Goal: Obtain resource: Download file/media

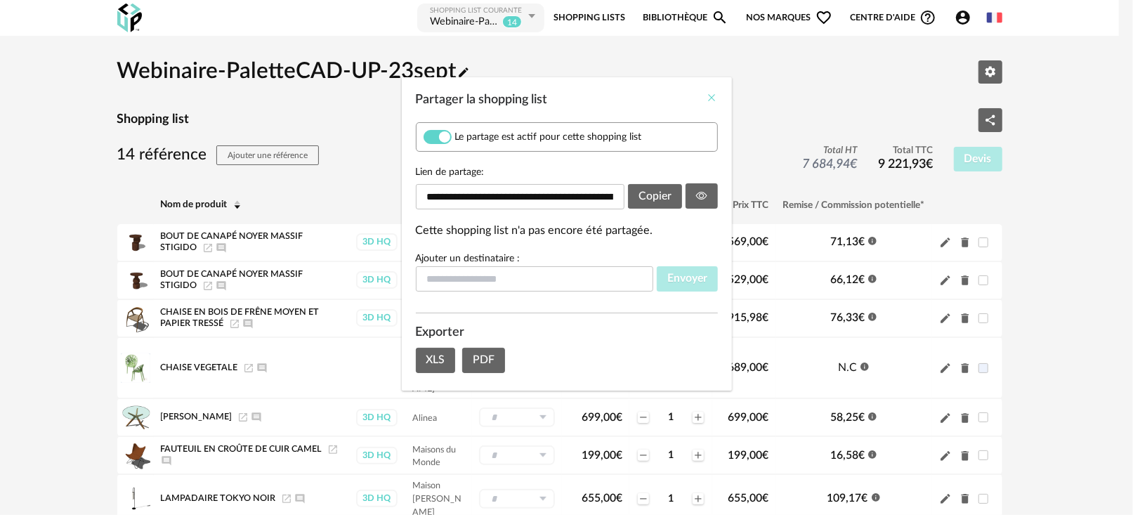
click at [714, 98] on icon "Close" at bounding box center [712, 97] width 11 height 11
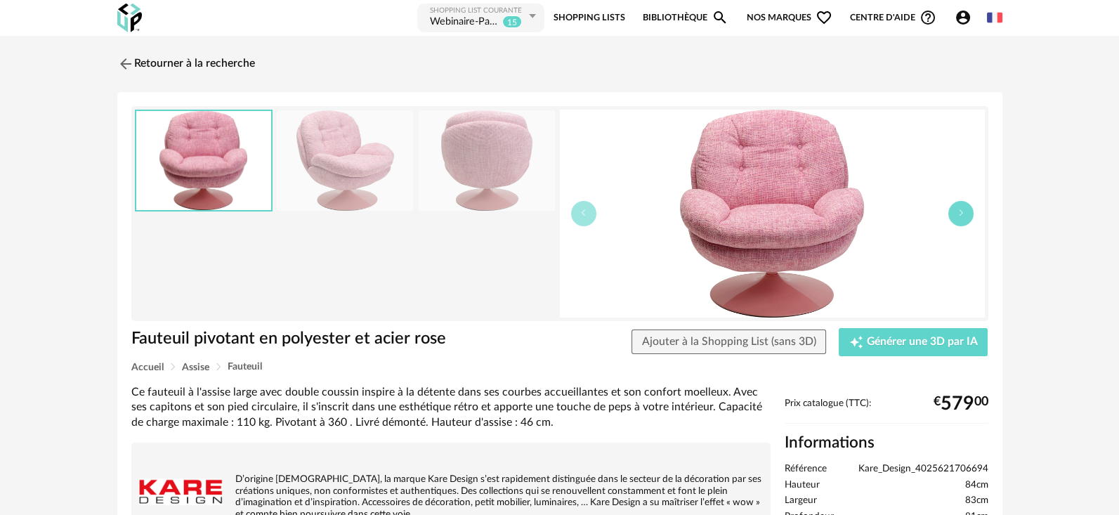
click at [965, 213] on button "button" at bounding box center [961, 213] width 25 height 25
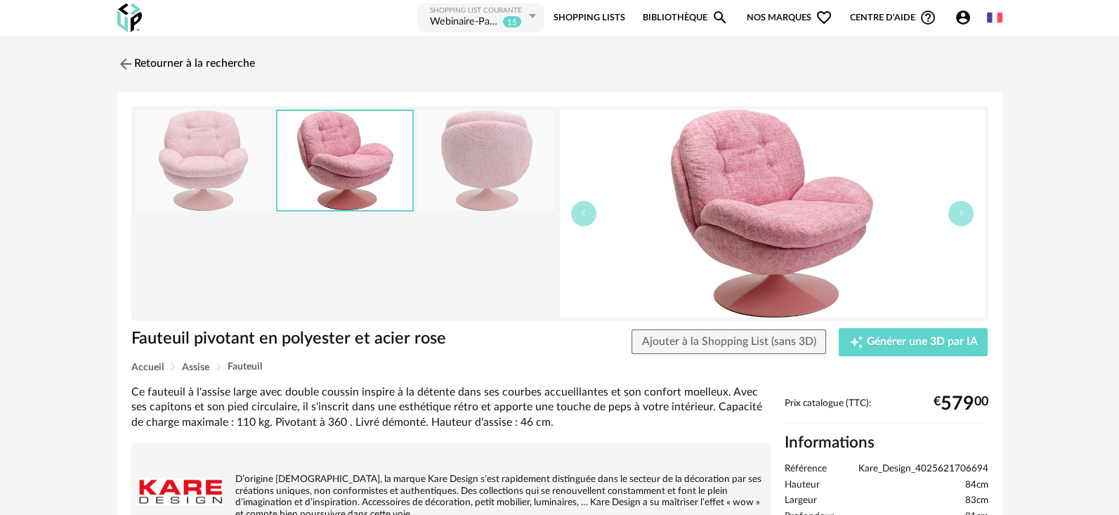
click at [497, 178] on img at bounding box center [487, 160] width 136 height 100
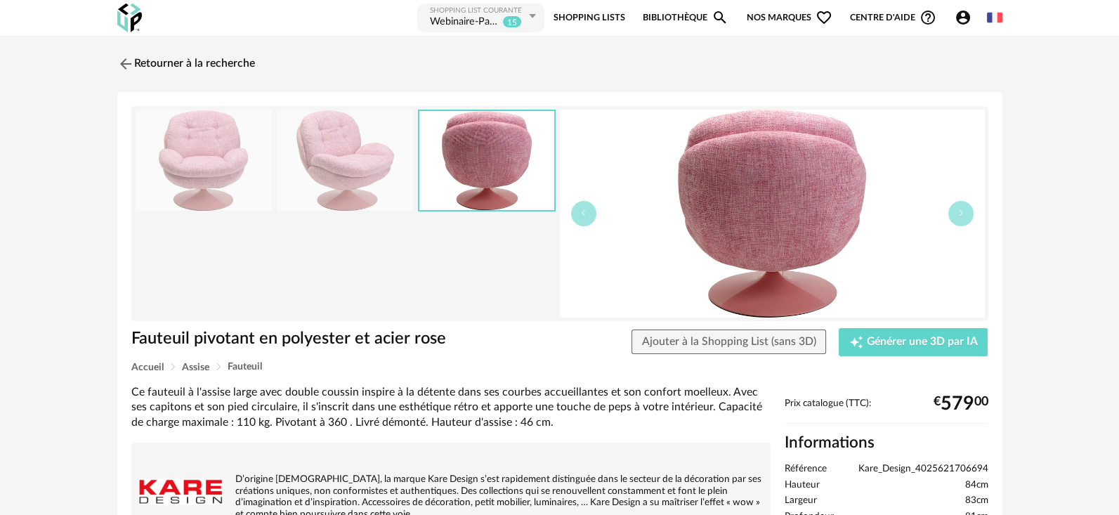
click at [866, 465] on span "Kare_Design_4025621706694" at bounding box center [924, 469] width 130 height 13
click at [865, 465] on span "Kare_Design_4025621706694" at bounding box center [924, 469] width 130 height 13
copy ul "Kare_Design_4025621706694"
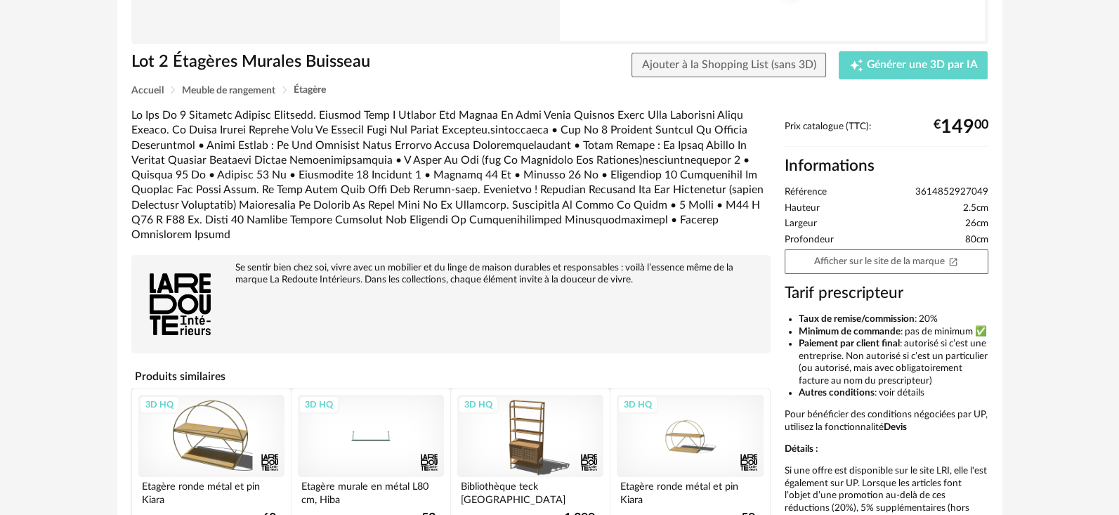
scroll to position [312, 0]
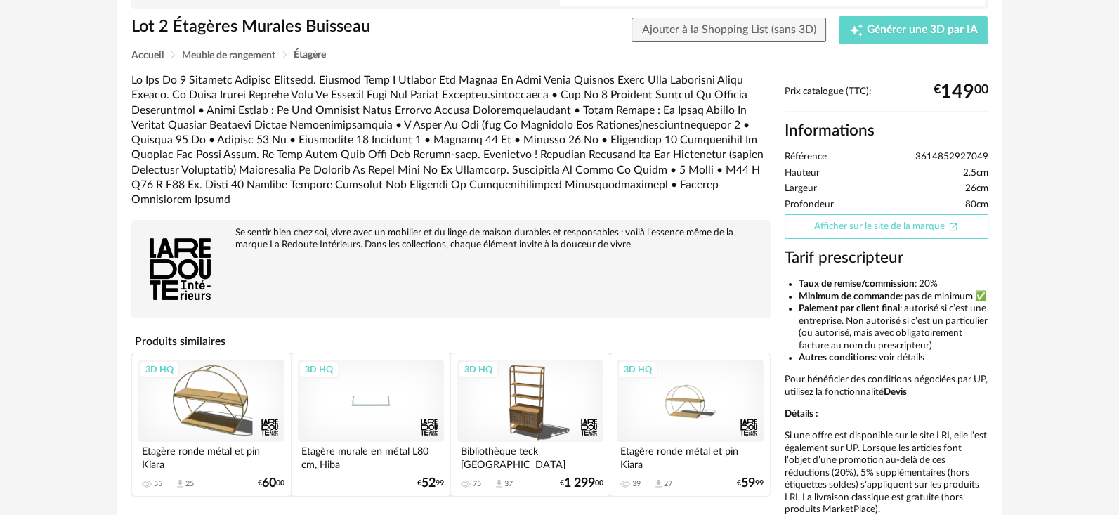
click at [920, 228] on link "Afficher sur le site de la marque Open In New icon" at bounding box center [887, 226] width 204 height 25
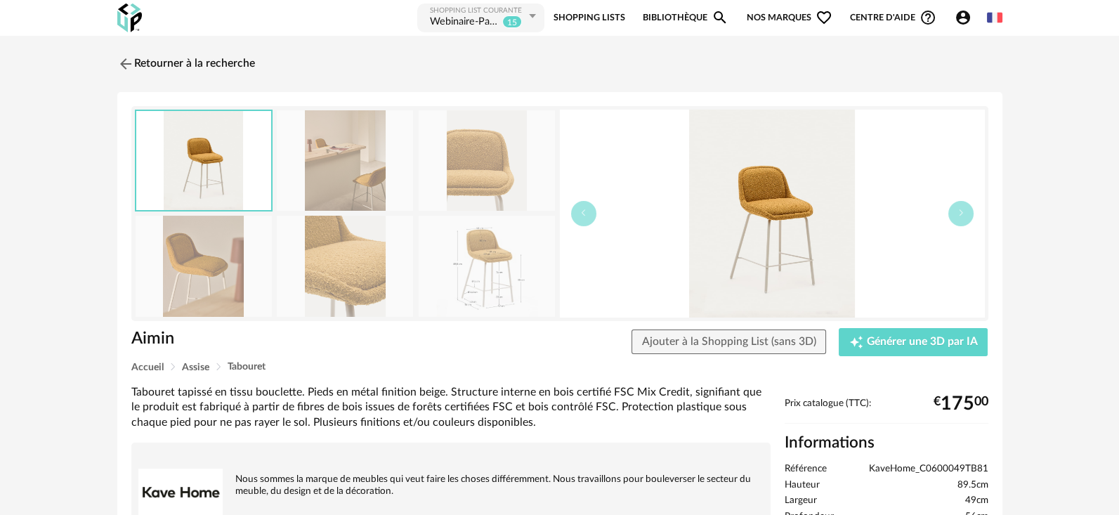
click at [764, 223] on img at bounding box center [772, 214] width 425 height 208
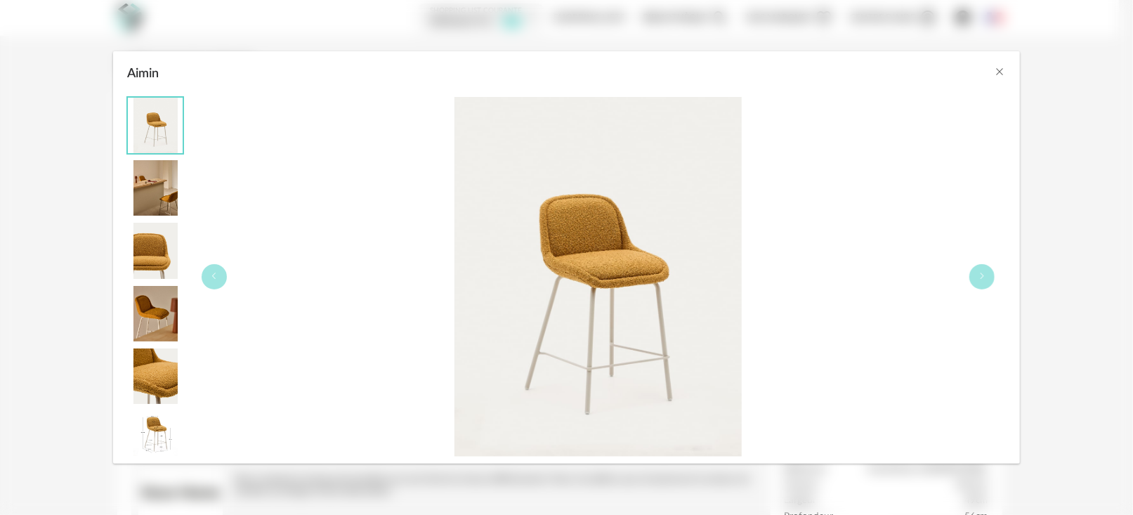
click at [591, 325] on img "Aimin" at bounding box center [599, 277] width 288 height 360
click at [601, 285] on img "Aimin" at bounding box center [599, 277] width 288 height 360
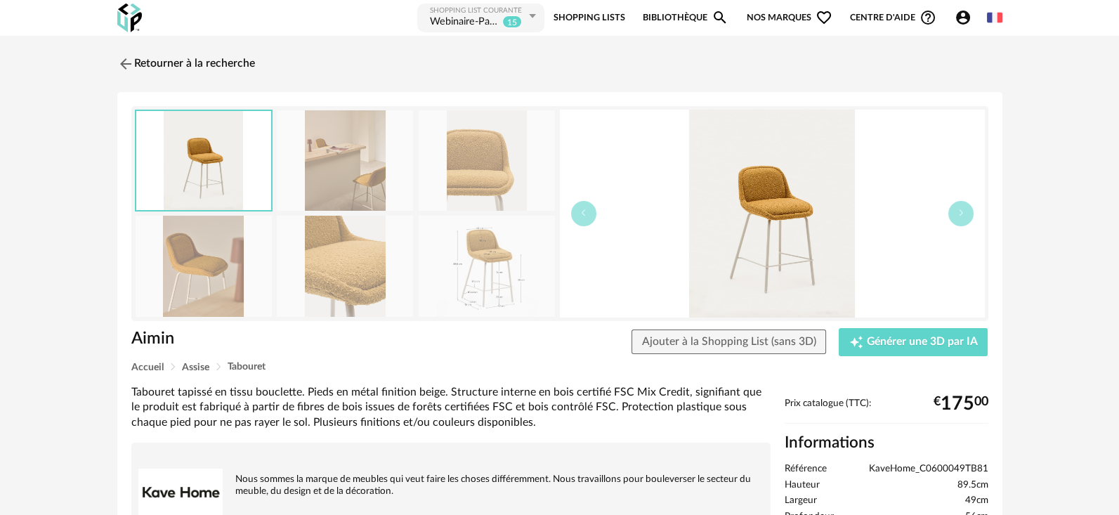
click at [771, 183] on img at bounding box center [772, 214] width 425 height 208
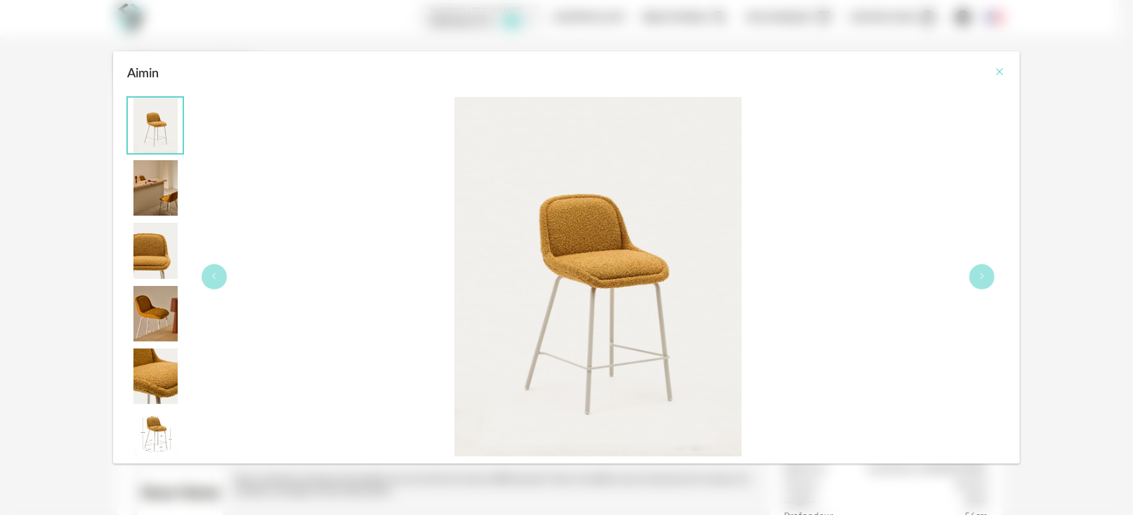
click at [999, 72] on icon "Close" at bounding box center [1000, 71] width 11 height 11
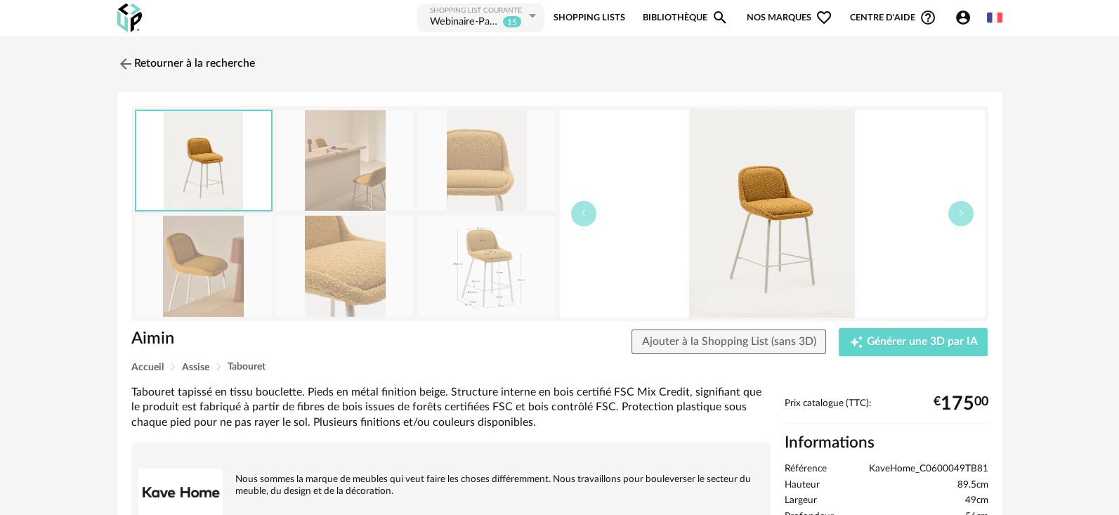
scroll to position [156, 0]
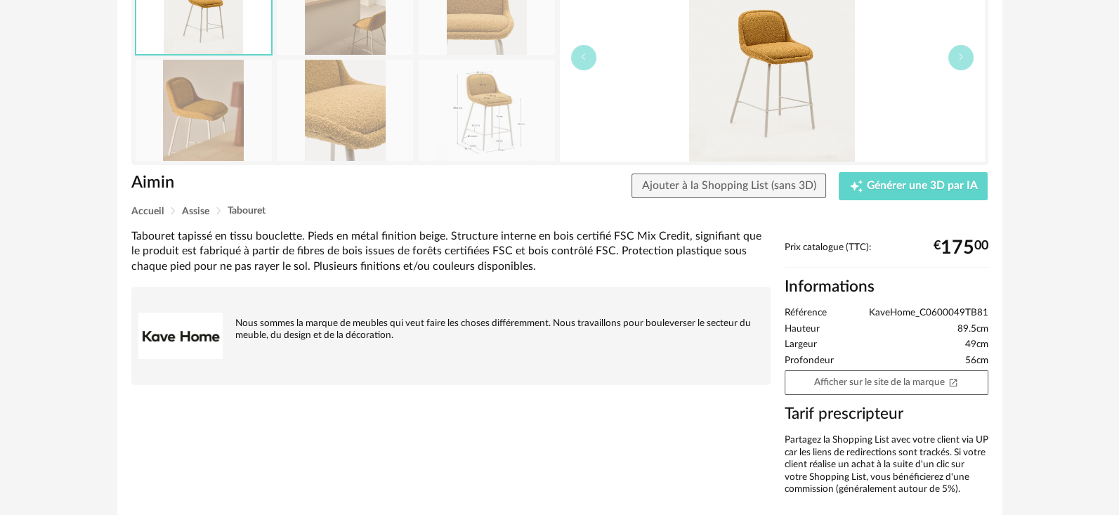
drag, startPoint x: 871, startPoint y: 310, endPoint x: 987, endPoint y: 313, distance: 115.3
click at [1000, 308] on div "Aimin Ajouter à la Shopping List (sans 3D) Creation icon Générer une 3D par IA …" at bounding box center [559, 228] width 885 height 584
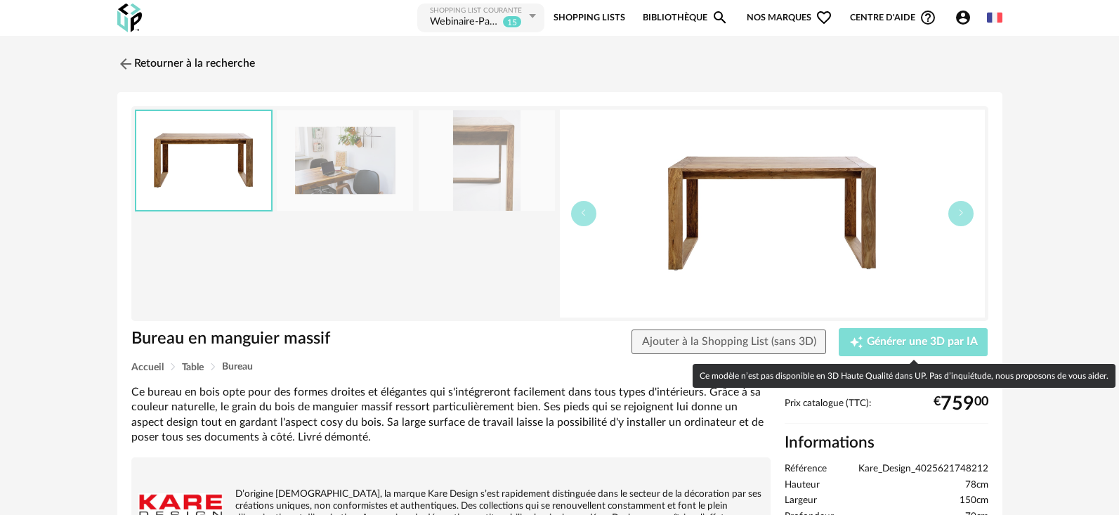
click at [929, 348] on div "Creation icon Générer une 3D par IA" at bounding box center [913, 342] width 129 height 14
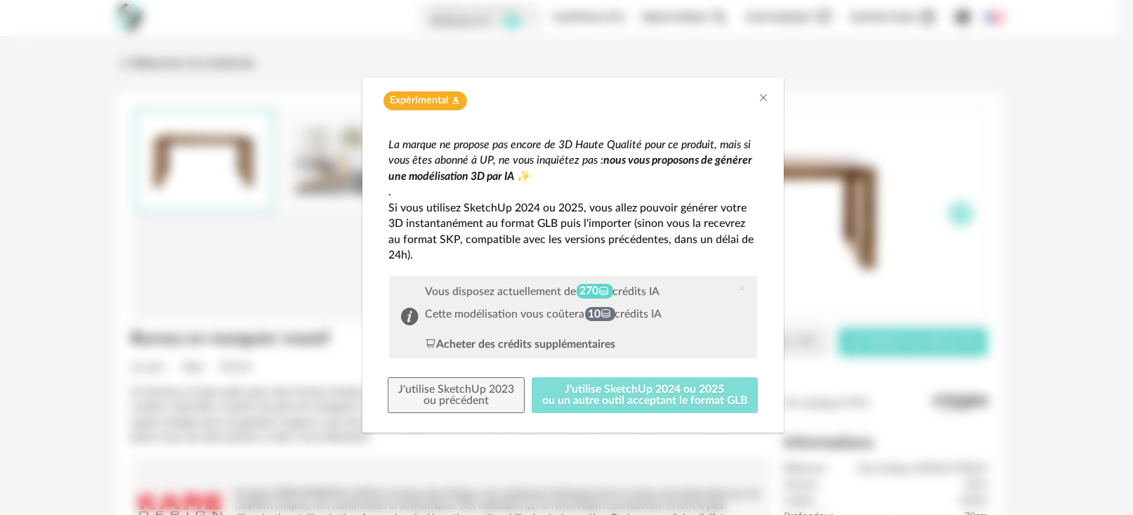
click at [701, 402] on button "J'utilise SketchUp 2024 ou 2025 ou un autre outil acceptant le format GLB" at bounding box center [645, 395] width 226 height 37
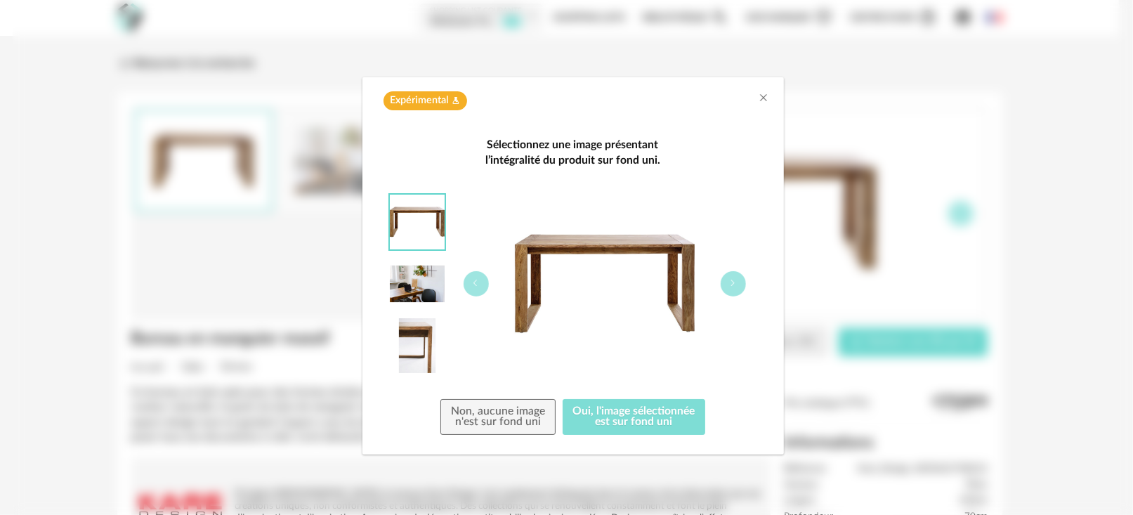
click at [641, 417] on button "Oui, l'image sélectionnée est sur fond uni" at bounding box center [634, 417] width 143 height 37
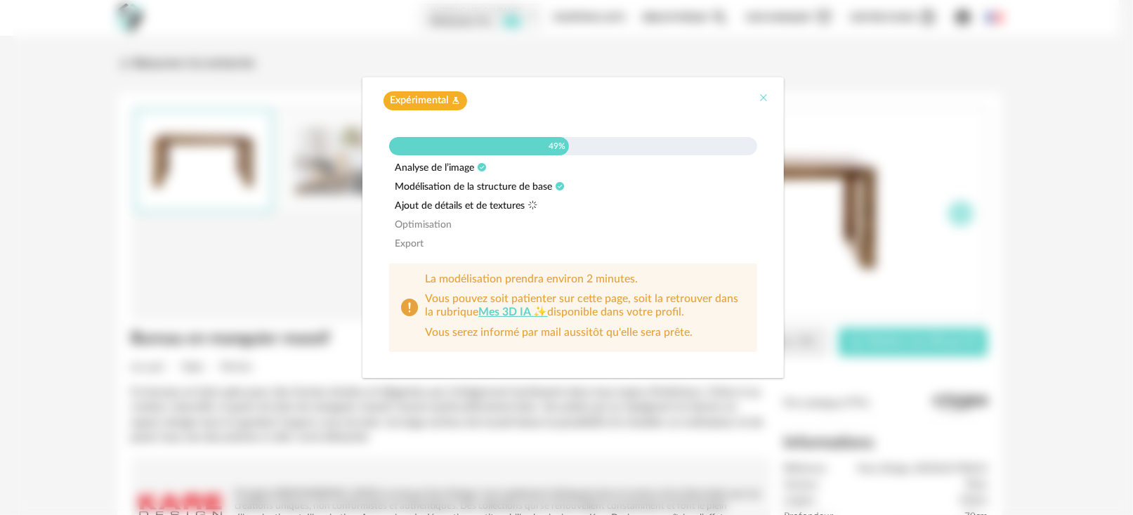
click at [767, 100] on icon "Close" at bounding box center [764, 97] width 11 height 11
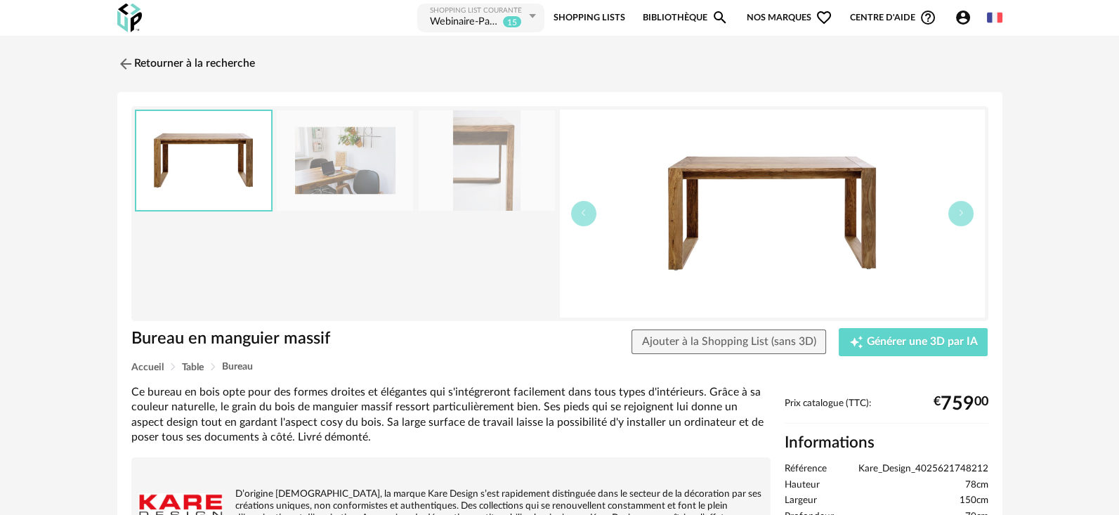
click at [959, 14] on icon "Account Circle icon" at bounding box center [963, 18] width 14 height 14
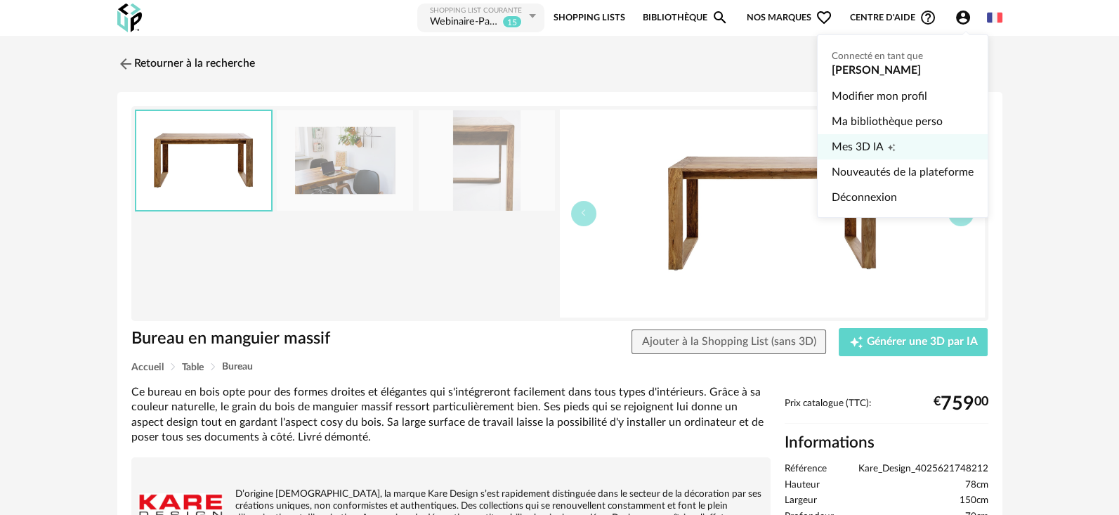
click at [871, 144] on span "Mes 3D IA" at bounding box center [858, 146] width 52 height 25
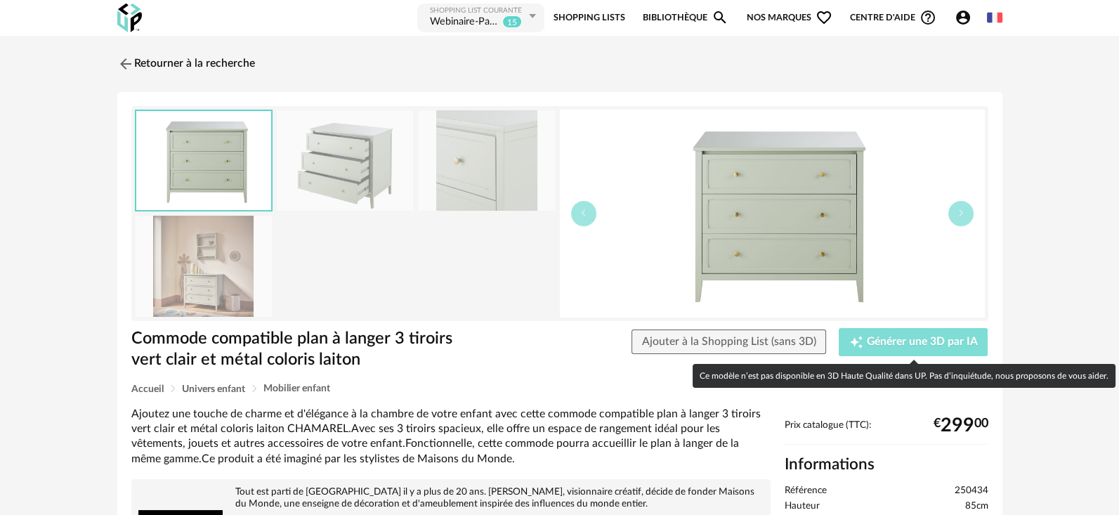
click at [873, 351] on button "Creation icon Générer une 3D par IA" at bounding box center [913, 342] width 149 height 28
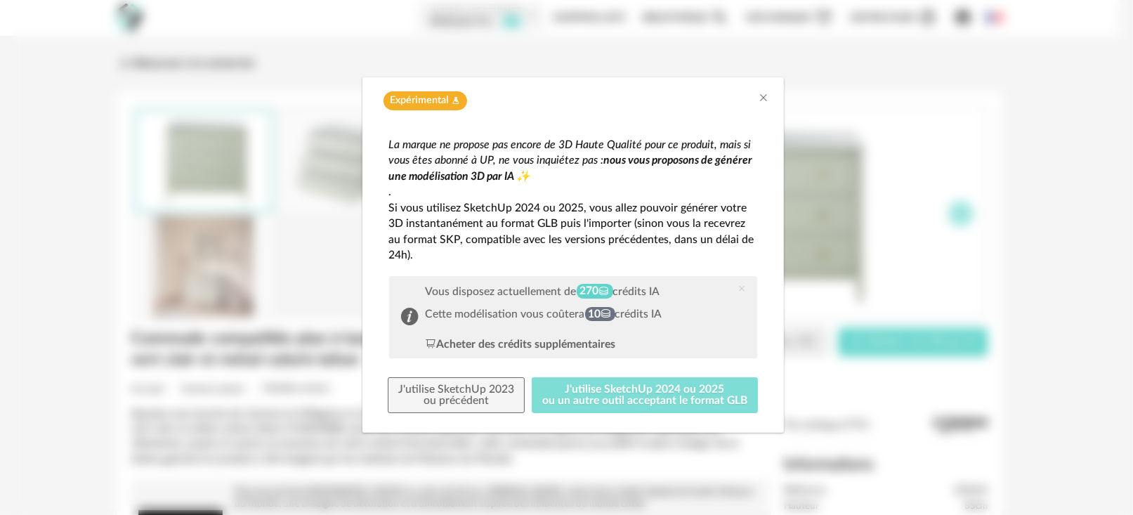
click at [703, 396] on button "J'utilise SketchUp 2024 ou 2025 ou un autre outil acceptant le format GLB" at bounding box center [645, 395] width 226 height 37
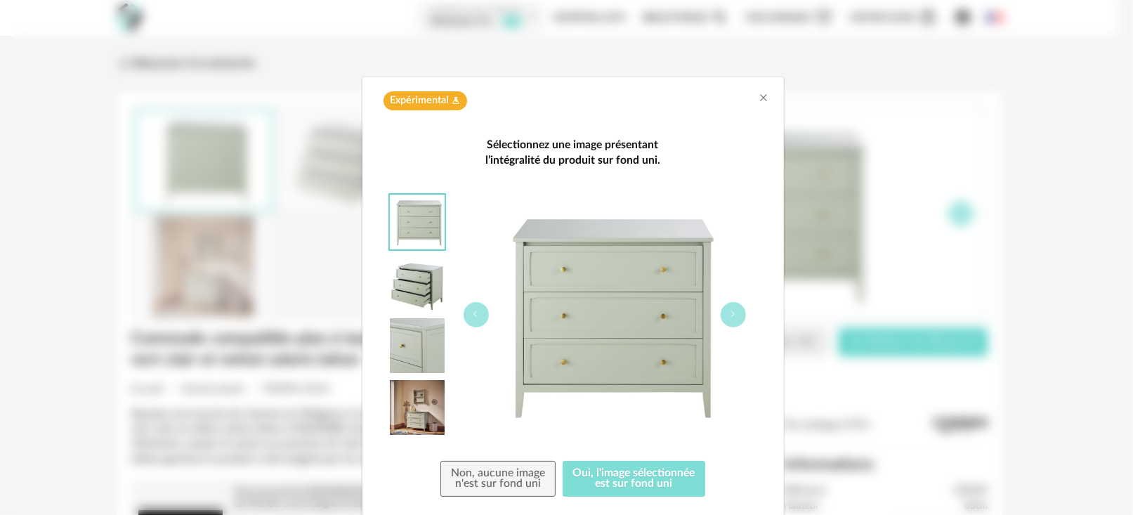
click at [597, 492] on button "Oui, l'image sélectionnée est sur fond uni" at bounding box center [634, 479] width 143 height 37
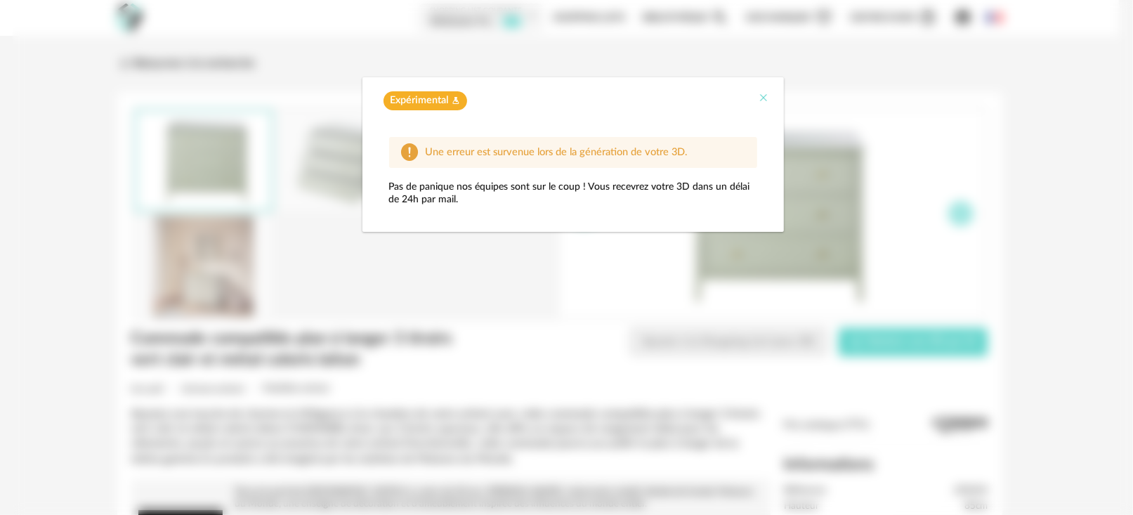
click at [764, 95] on icon "Close" at bounding box center [764, 97] width 11 height 11
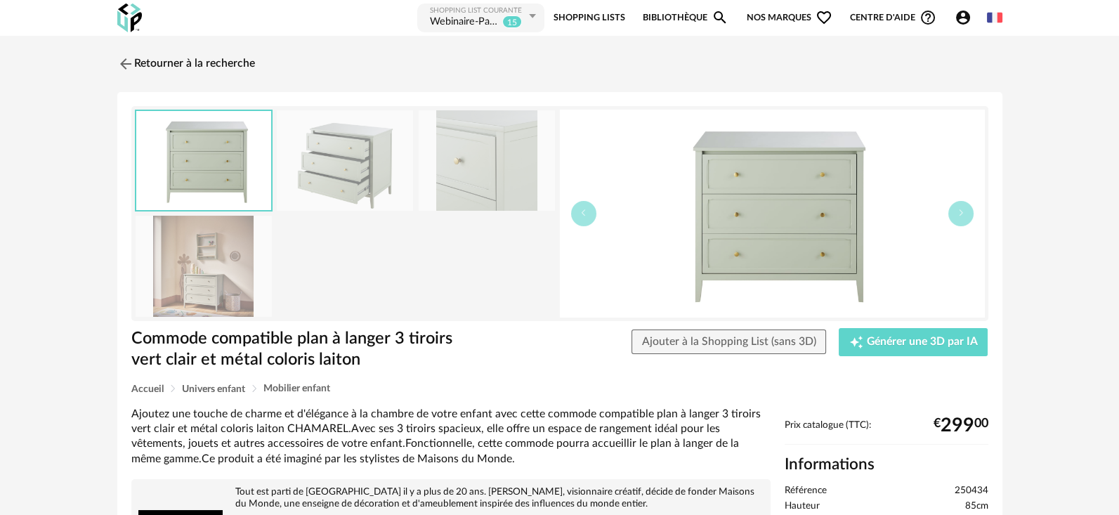
click at [483, 280] on div at bounding box center [346, 214] width 422 height 208
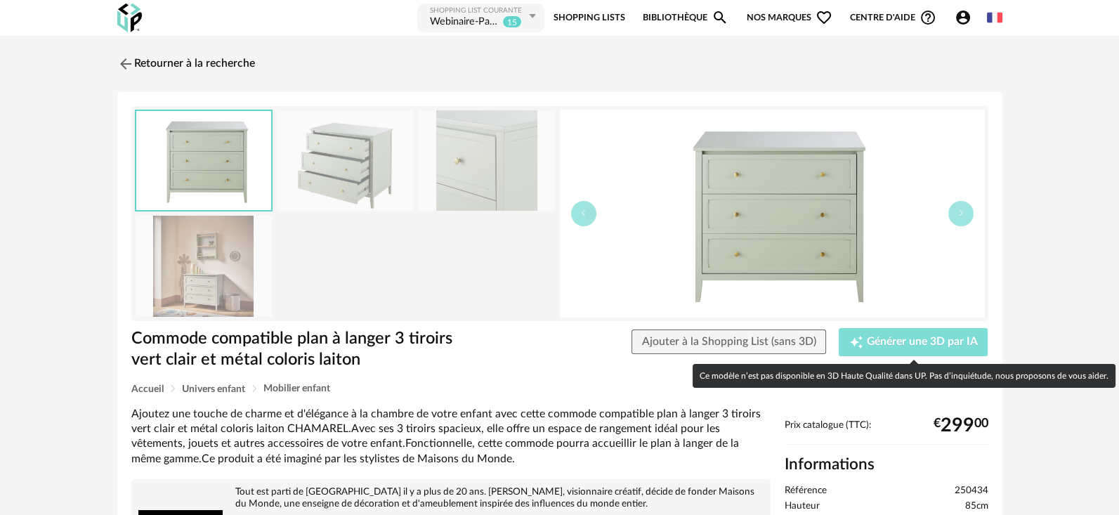
click at [932, 351] on button "Creation icon Générer une 3D par IA" at bounding box center [913, 342] width 149 height 28
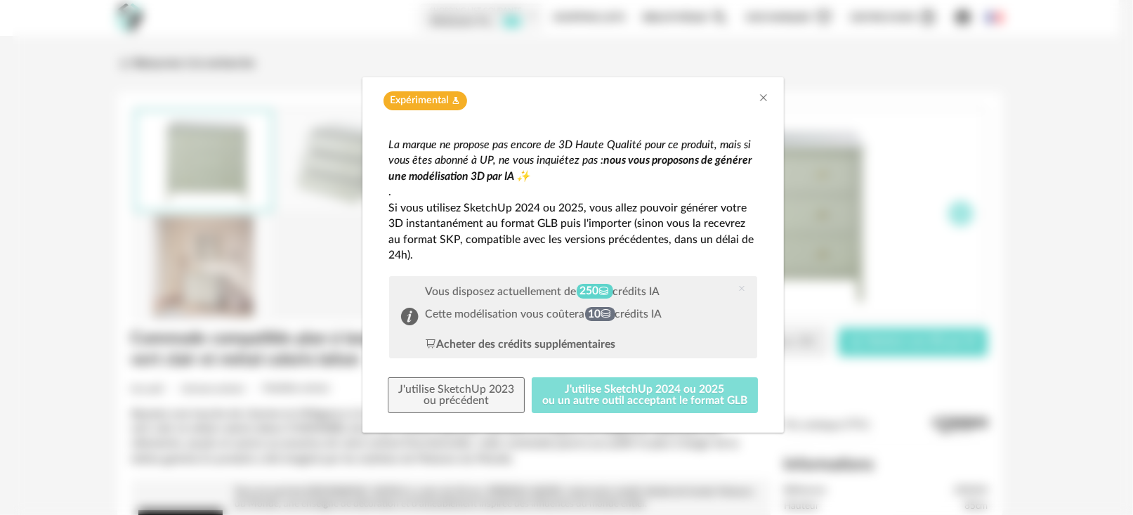
click at [647, 398] on button "J'utilise SketchUp 2024 ou 2025 ou un autre outil acceptant le format GLB" at bounding box center [645, 395] width 226 height 37
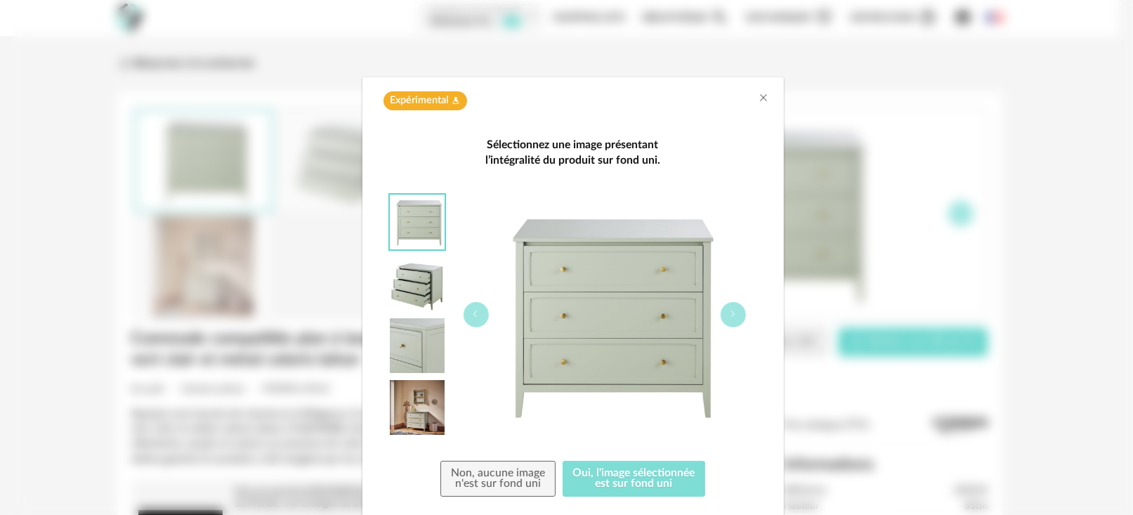
click at [627, 478] on button "Oui, l'image sélectionnée est sur fond uni" at bounding box center [634, 479] width 143 height 37
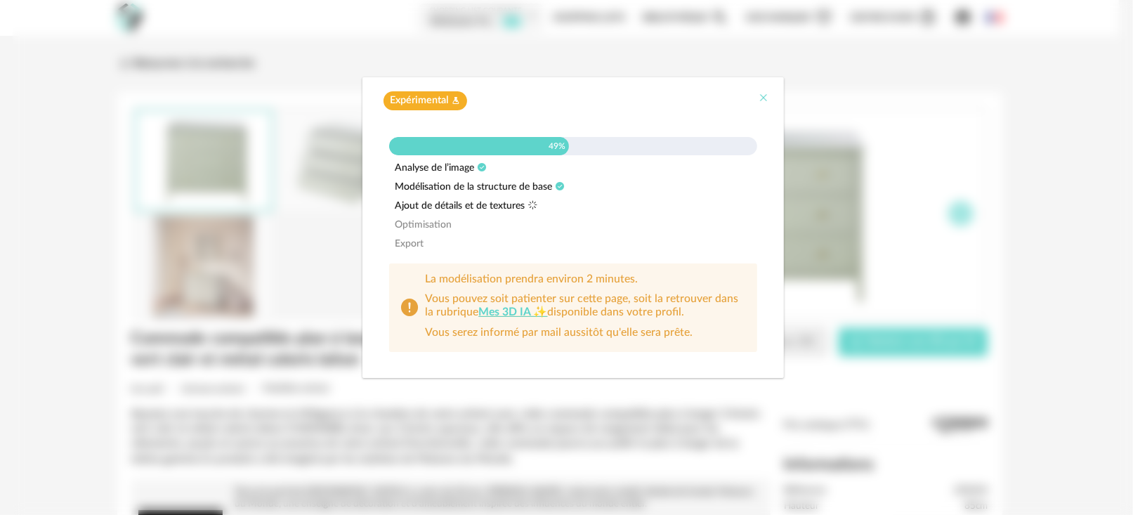
click at [767, 97] on icon "Close" at bounding box center [764, 97] width 11 height 11
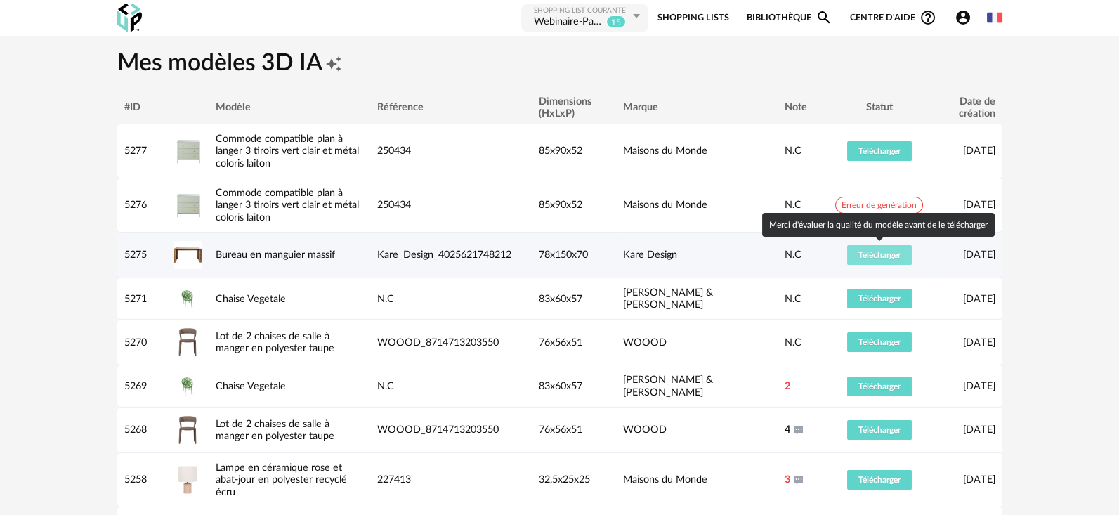
click at [888, 252] on span "Télécharger" at bounding box center [880, 255] width 42 height 8
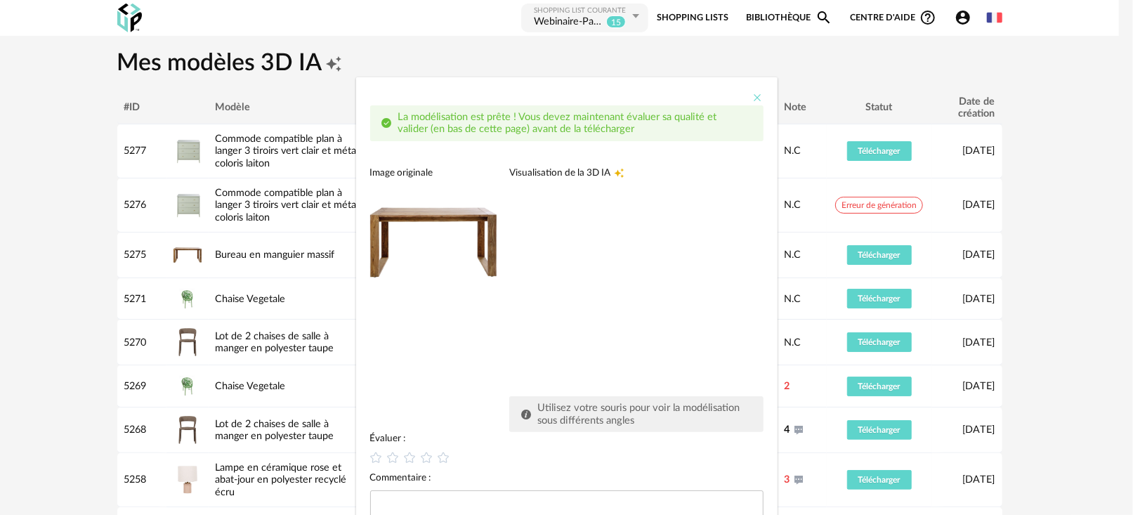
click at [753, 97] on icon "Close" at bounding box center [758, 97] width 11 height 11
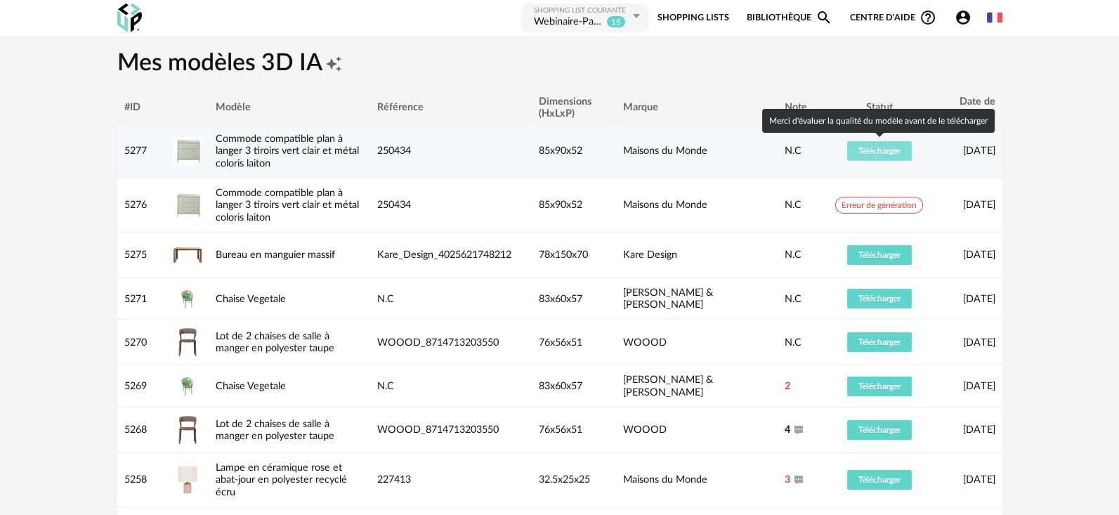
click at [864, 149] on span "Télécharger" at bounding box center [880, 151] width 42 height 8
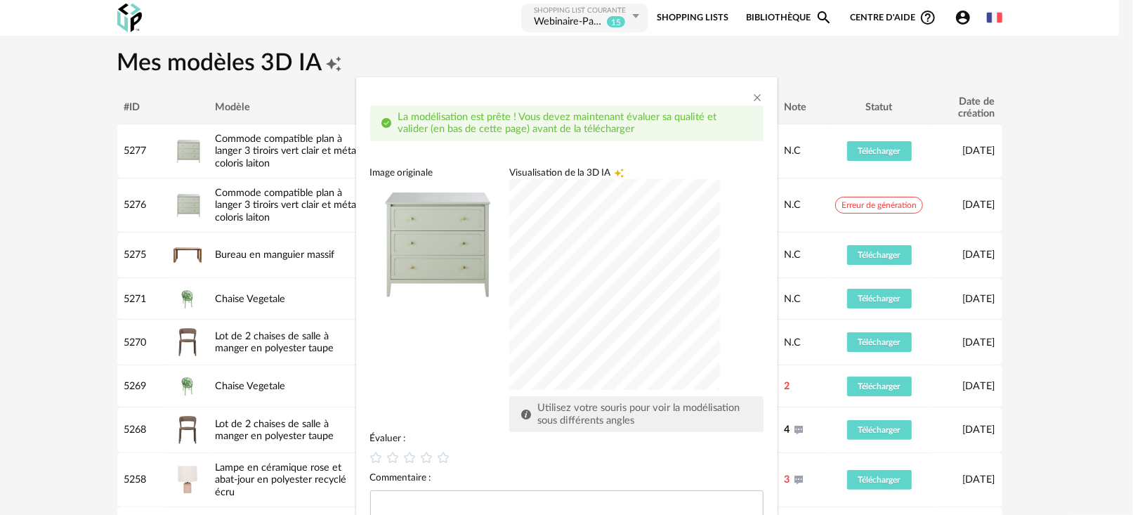
click at [561, 314] on div "dialog" at bounding box center [614, 284] width 211 height 211
click at [509, 254] on div "dialog" at bounding box center [614, 284] width 211 height 211
click at [539, 270] on div "dialog" at bounding box center [614, 284] width 211 height 211
click at [598, 273] on div "dialog" at bounding box center [614, 284] width 211 height 211
click at [386, 463] on icon "dialog" at bounding box center [393, 457] width 15 height 15
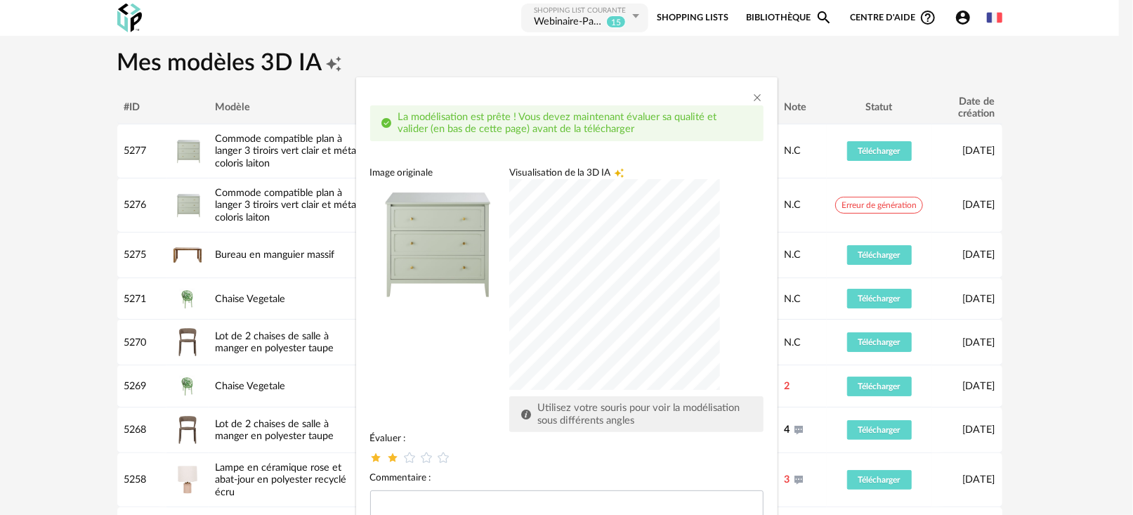
scroll to position [95, 0]
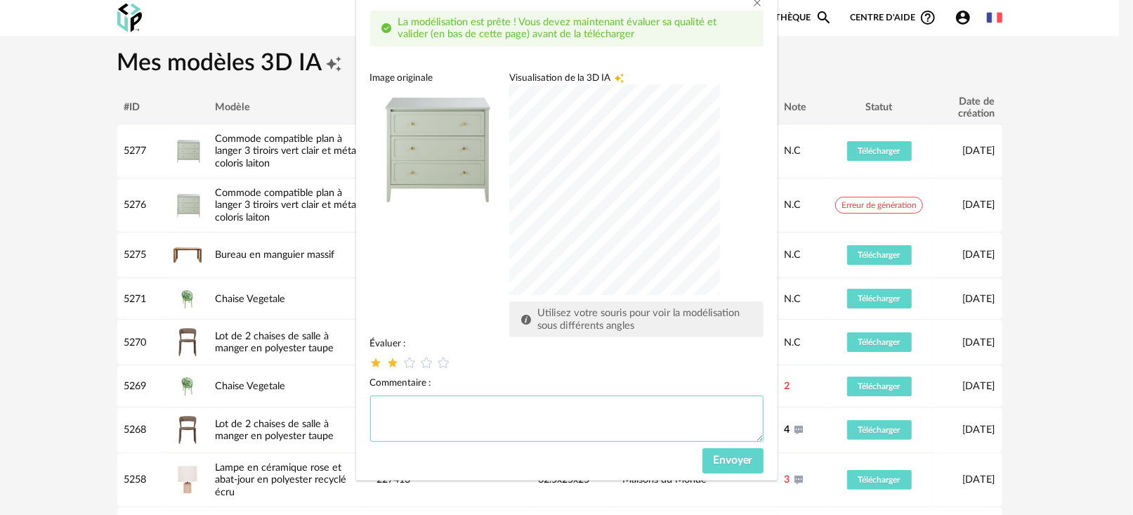
click at [461, 424] on textarea "dialog" at bounding box center [566, 419] width 393 height 46
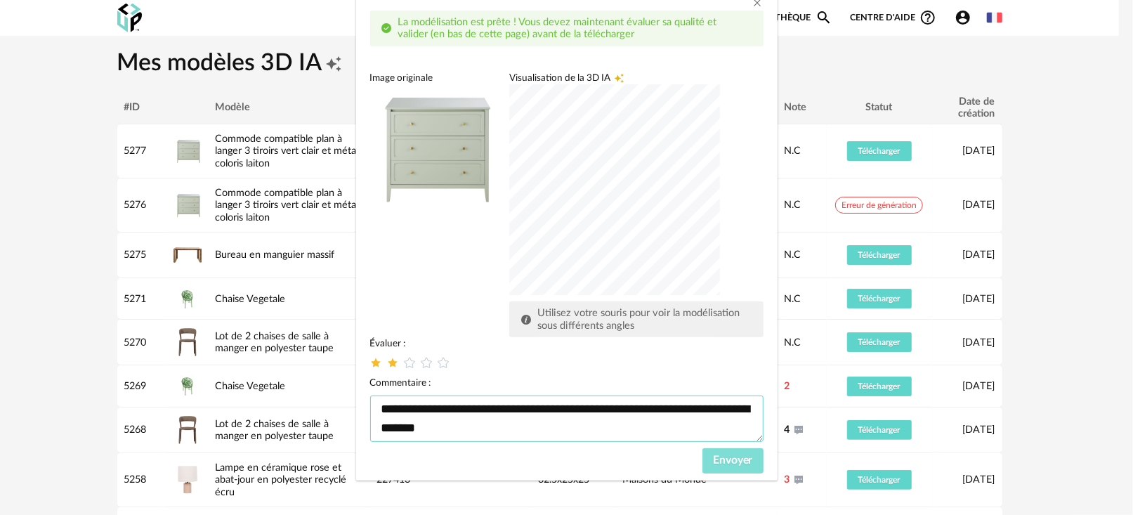
type textarea "**********"
click at [714, 460] on span "Envoyer" at bounding box center [733, 460] width 40 height 11
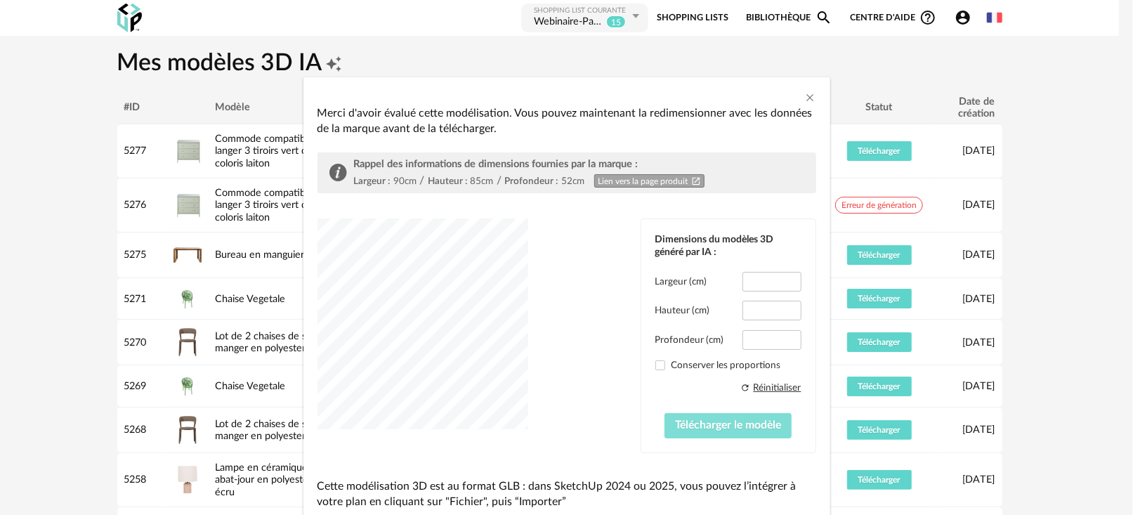
type input "****"
drag, startPoint x: 769, startPoint y: 284, endPoint x: 726, endPoint y: 281, distance: 43.7
click at [726, 281] on div "Largeur (cm) ****" at bounding box center [729, 282] width 146 height 20
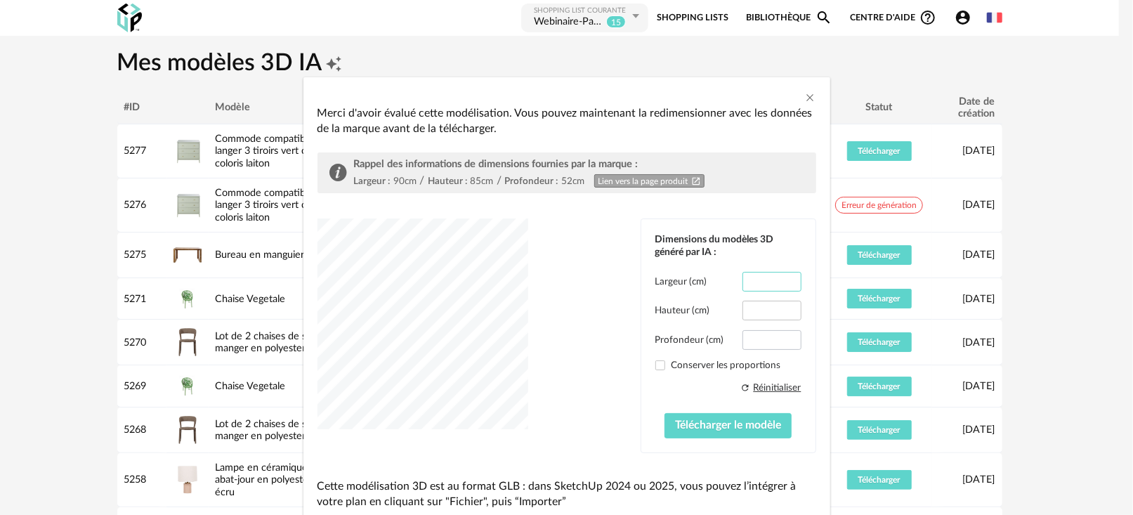
type input "**"
drag, startPoint x: 766, startPoint y: 341, endPoint x: 731, endPoint y: 339, distance: 34.5
click at [733, 340] on div "Profondeur (cm) ****" at bounding box center [729, 340] width 146 height 20
type input "**"
click at [700, 427] on span "Télécharger le modèle" at bounding box center [728, 424] width 106 height 11
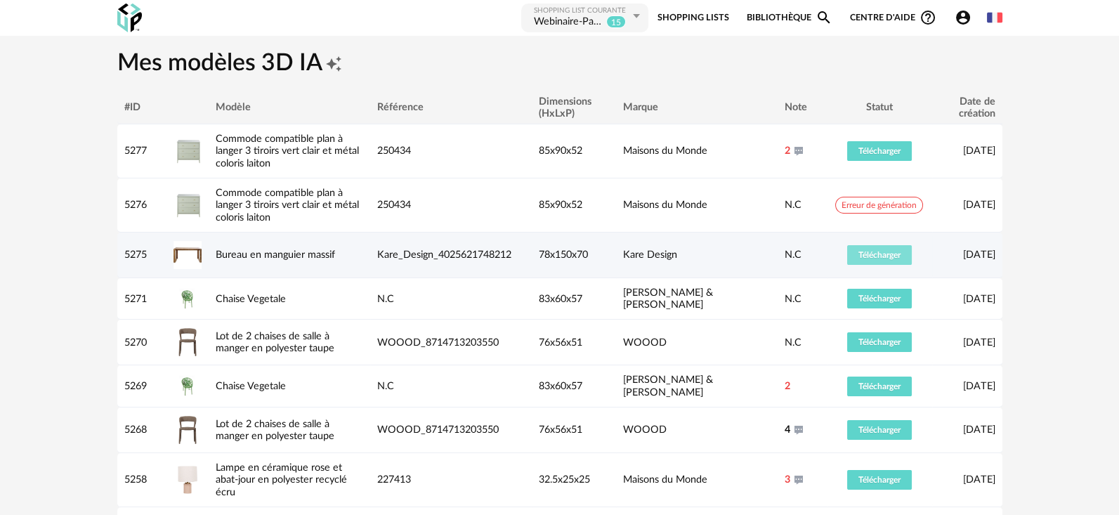
click at [875, 248] on button "Télécharger" at bounding box center [879, 255] width 65 height 20
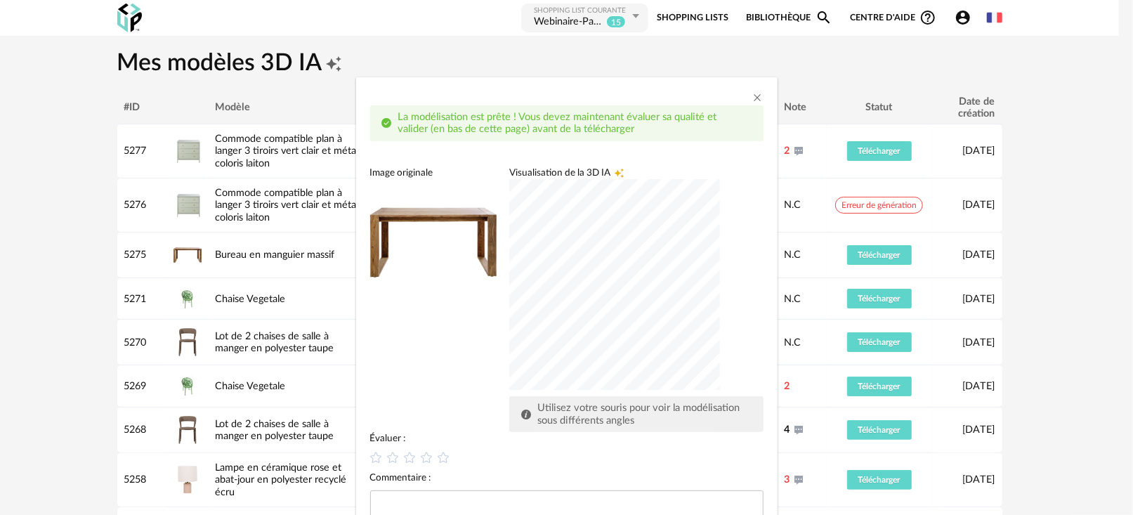
click at [594, 320] on div "dialog" at bounding box center [614, 284] width 211 height 211
click at [606, 353] on div "dialog" at bounding box center [614, 284] width 211 height 211
click at [592, 291] on div "dialog" at bounding box center [614, 284] width 211 height 211
click at [419, 460] on icon "dialog" at bounding box center [426, 457] width 15 height 15
click at [490, 400] on div "Image originale Visualisation de la 3D IA Creation icon Utilisez votre souris p…" at bounding box center [566, 300] width 393 height 266
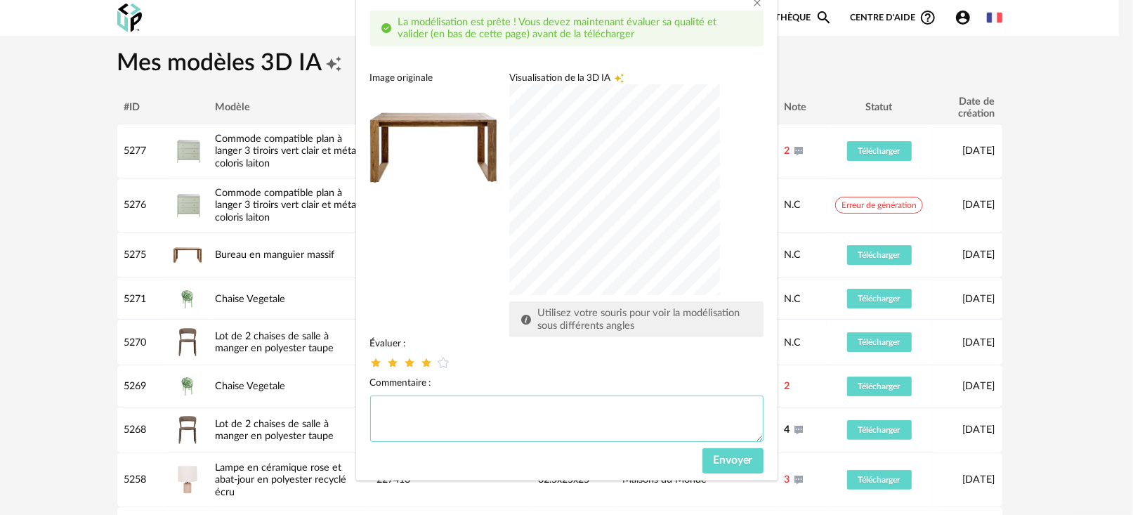
click at [479, 415] on textarea "dialog" at bounding box center [566, 419] width 393 height 46
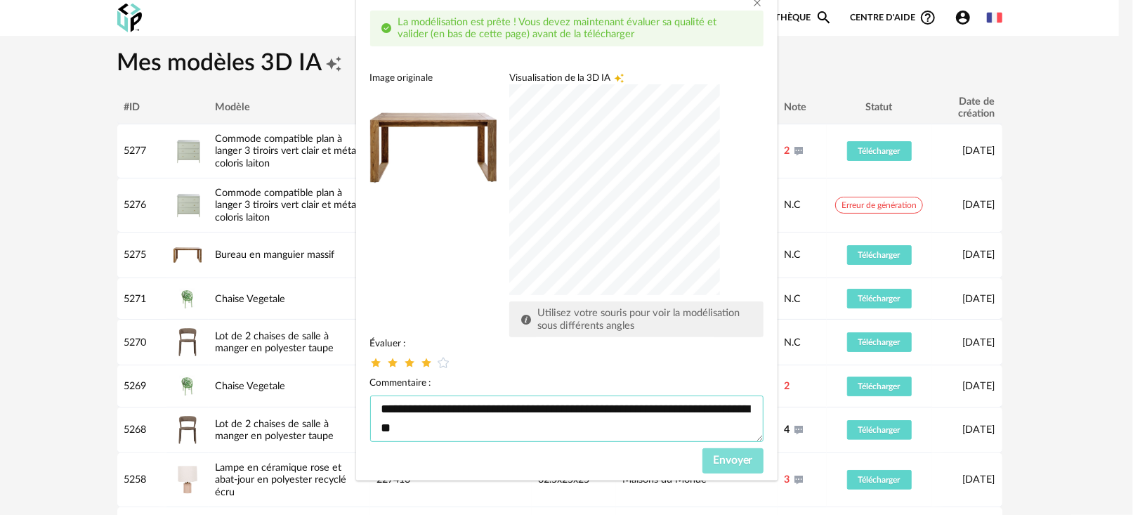
type textarea "**********"
click at [713, 457] on span "Envoyer" at bounding box center [733, 460] width 40 height 11
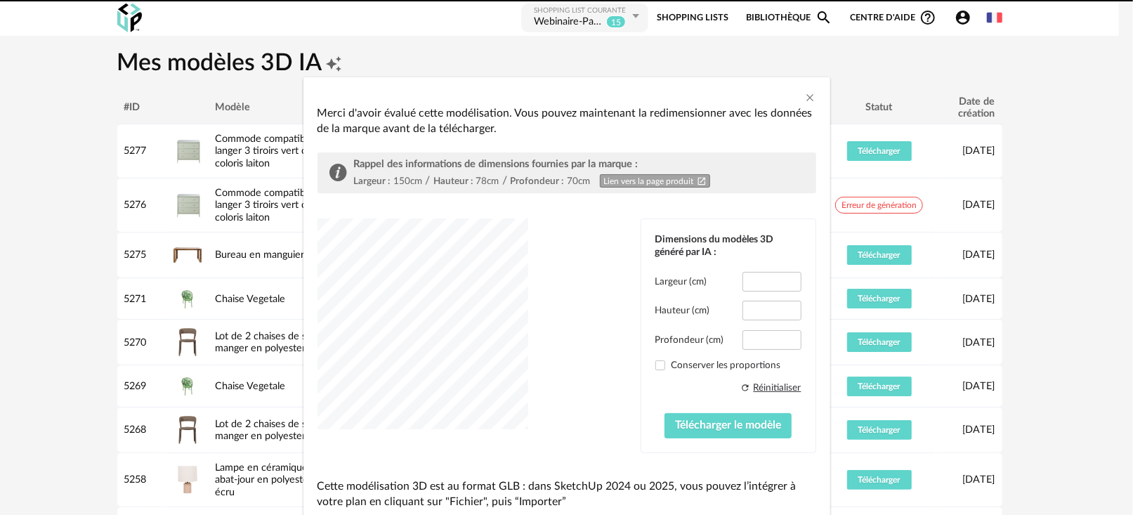
type input "*****"
type input "****"
type input "*****"
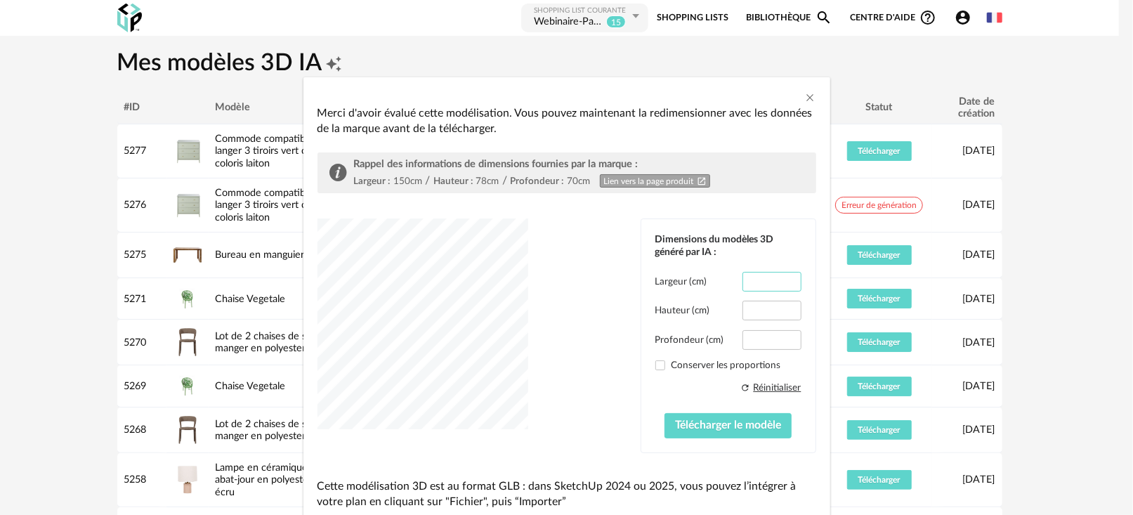
drag, startPoint x: 770, startPoint y: 283, endPoint x: 744, endPoint y: 280, distance: 26.1
click at [744, 280] on input "*****" at bounding box center [772, 282] width 58 height 20
type input "***"
drag, startPoint x: 742, startPoint y: 340, endPoint x: 771, endPoint y: 343, distance: 29.6
click at [771, 343] on input "*****" at bounding box center [772, 340] width 58 height 20
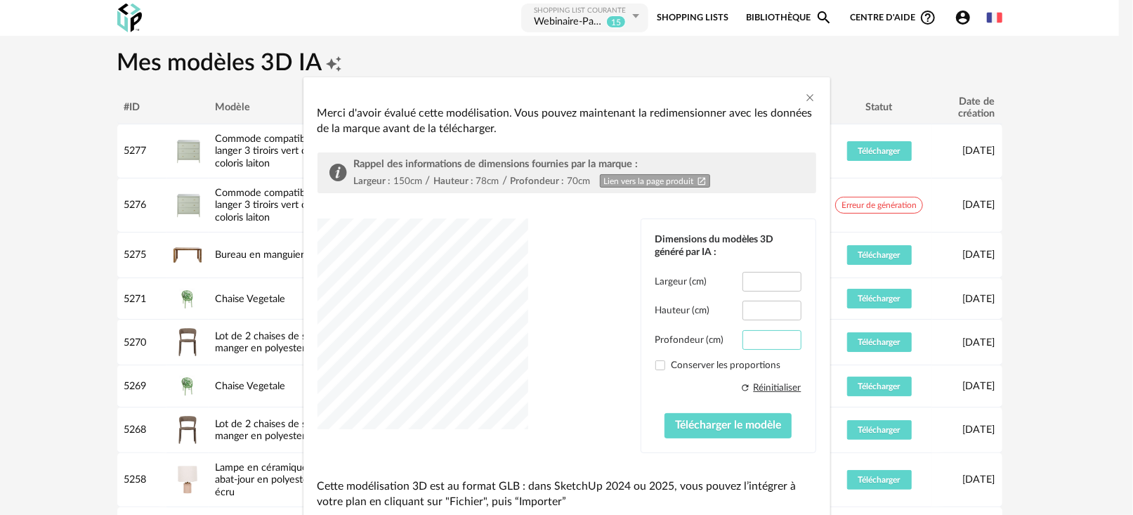
type input "**"
click at [506, 315] on div "dialog" at bounding box center [423, 324] width 211 height 211
click at [726, 431] on button "Télécharger le modèle" at bounding box center [728, 425] width 127 height 25
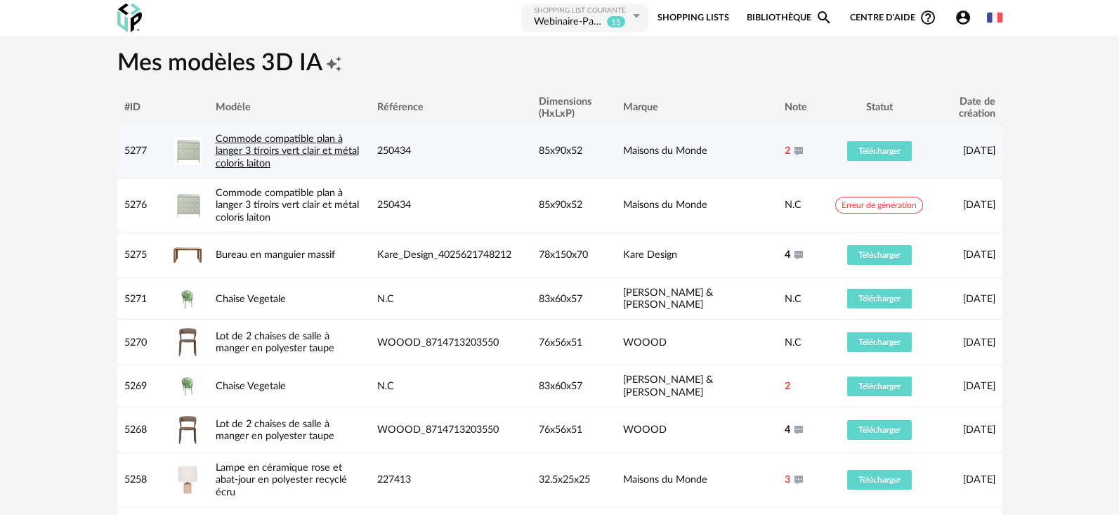
click at [302, 148] on link "Commode compatible plan à langer 3 tiroirs vert clair et métal coloris laiton" at bounding box center [287, 151] width 143 height 35
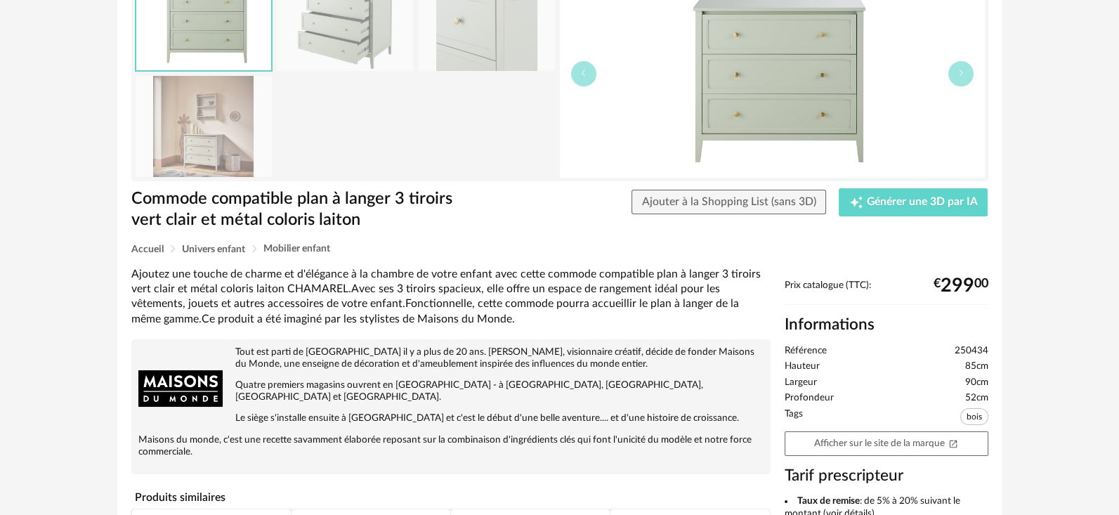
scroll to position [156, 0]
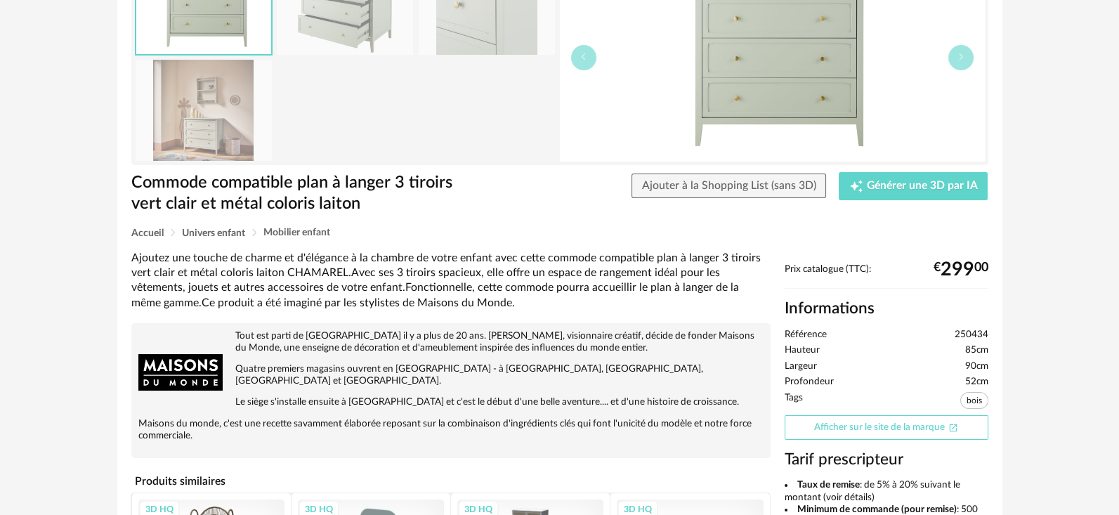
click at [833, 433] on link "Afficher sur le site de la marque Open In New icon" at bounding box center [887, 427] width 204 height 25
drag, startPoint x: 956, startPoint y: 334, endPoint x: 987, endPoint y: 334, distance: 31.6
click at [987, 334] on span "250434" at bounding box center [972, 335] width 34 height 13
copy span "250434"
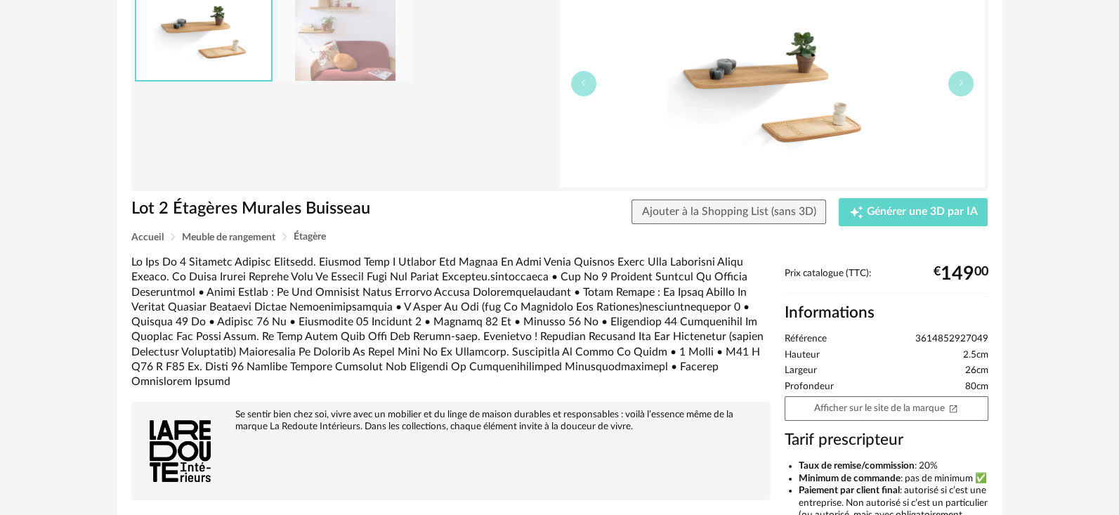
scroll to position [156, 0]
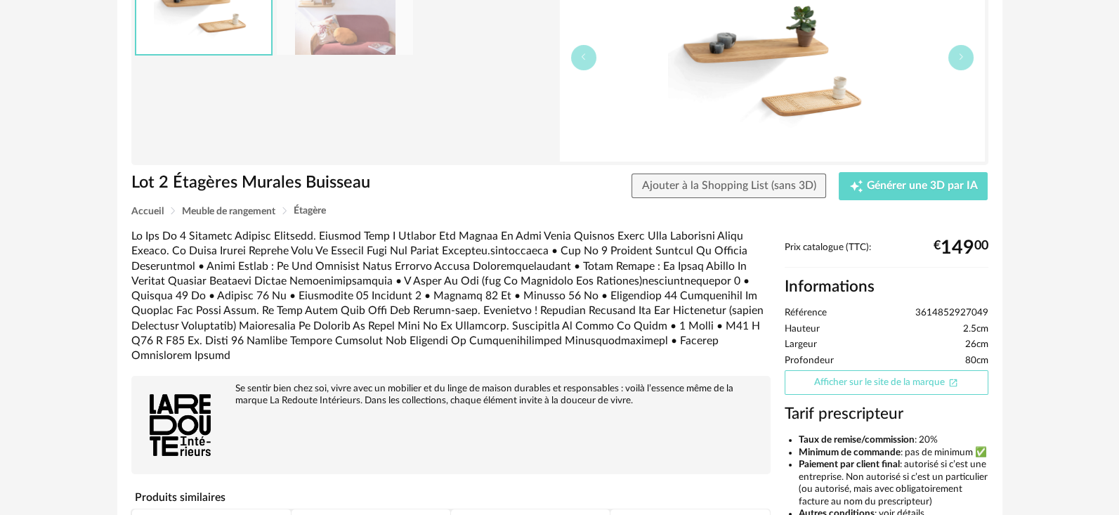
click at [833, 375] on link "Afficher sur le site de la marque Open In New icon" at bounding box center [887, 382] width 204 height 25
drag, startPoint x: 914, startPoint y: 314, endPoint x: 985, endPoint y: 311, distance: 71.1
click at [985, 311] on li "Référence 3614852927049" at bounding box center [887, 313] width 204 height 13
copy span "3614852927049"
